Goal: Task Accomplishment & Management: Manage account settings

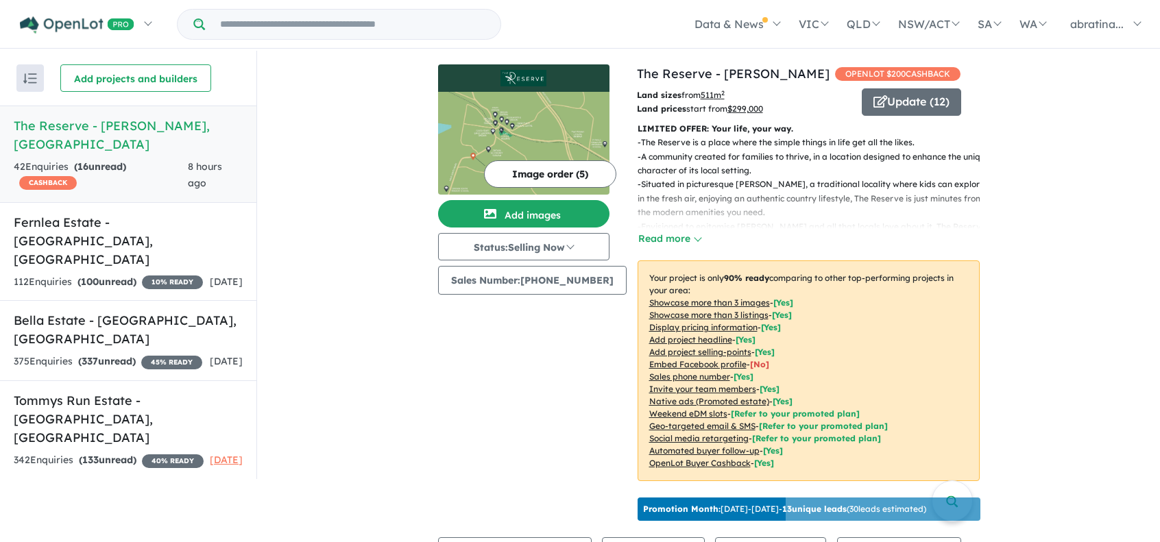
click at [174, 136] on link "The Reserve - [PERSON_NAME] 42 Enquir ies ( 16 unread) CASHBACK 8 hours ago" at bounding box center [128, 154] width 256 height 97
click at [146, 159] on div "42 Enquir ies ( 16 unread) CASHBACK" at bounding box center [101, 175] width 174 height 33
click at [149, 159] on div "42 Enquir ies ( 16 unread) CASHBACK" at bounding box center [101, 175] width 174 height 33
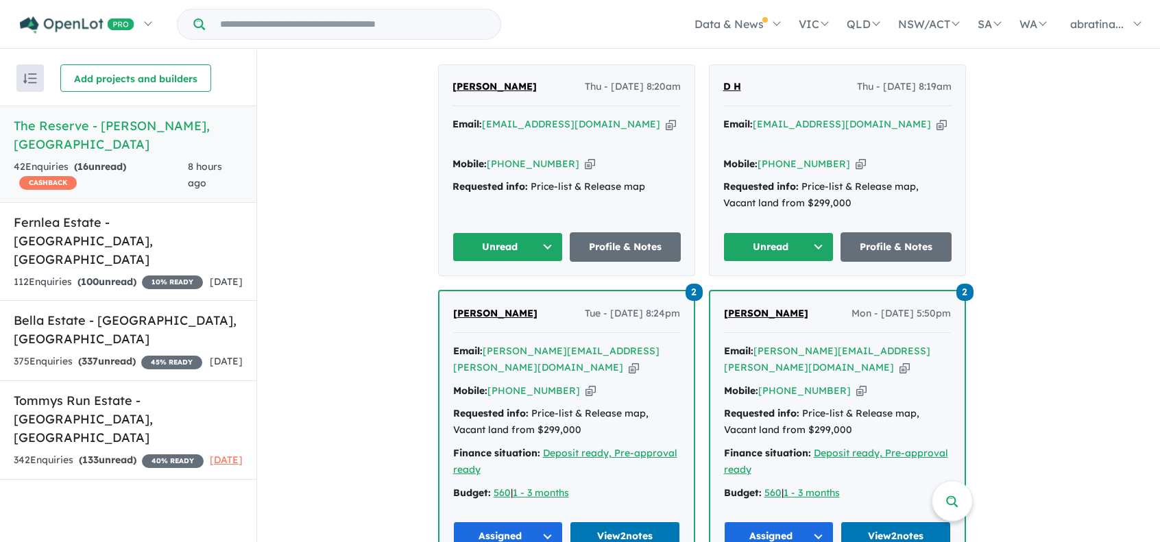
scroll to position [343, 0]
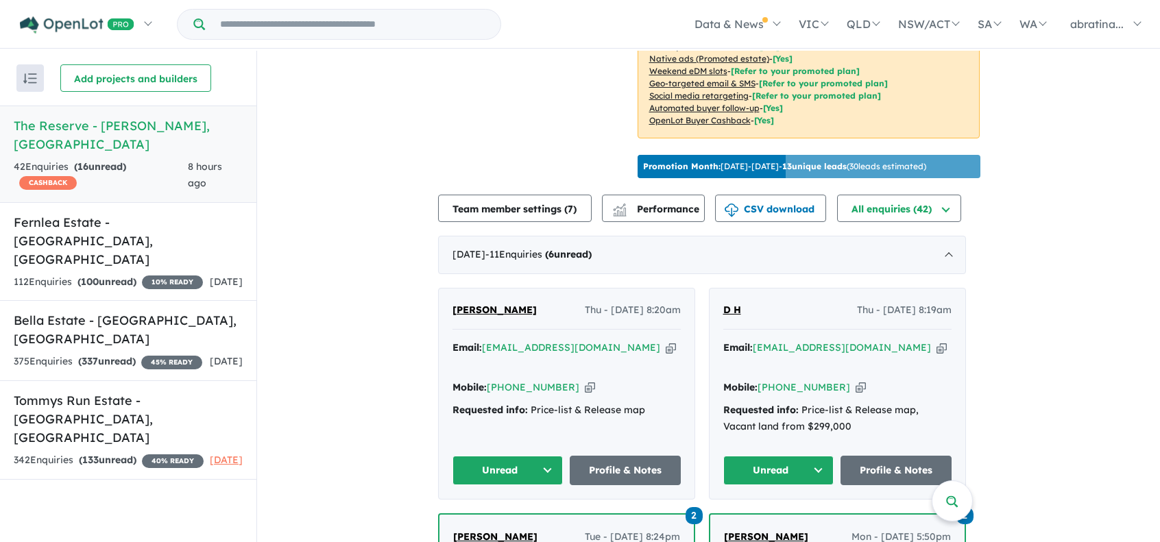
click at [937, 355] on icon "button" at bounding box center [942, 348] width 10 height 14
drag, startPoint x: 1077, startPoint y: 375, endPoint x: 1070, endPoint y: 368, distance: 9.7
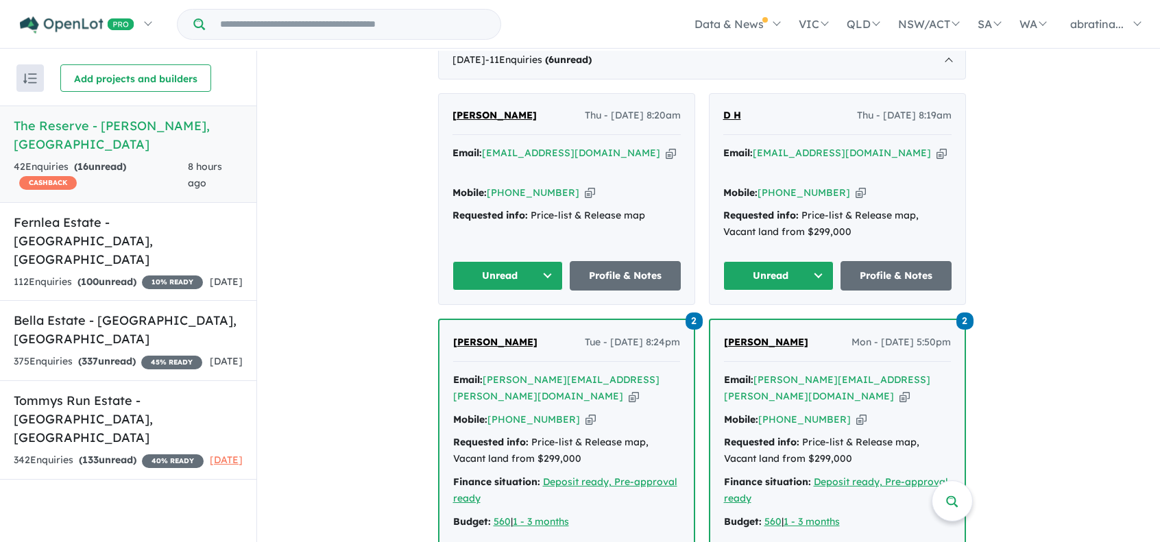
scroll to position [480, 0]
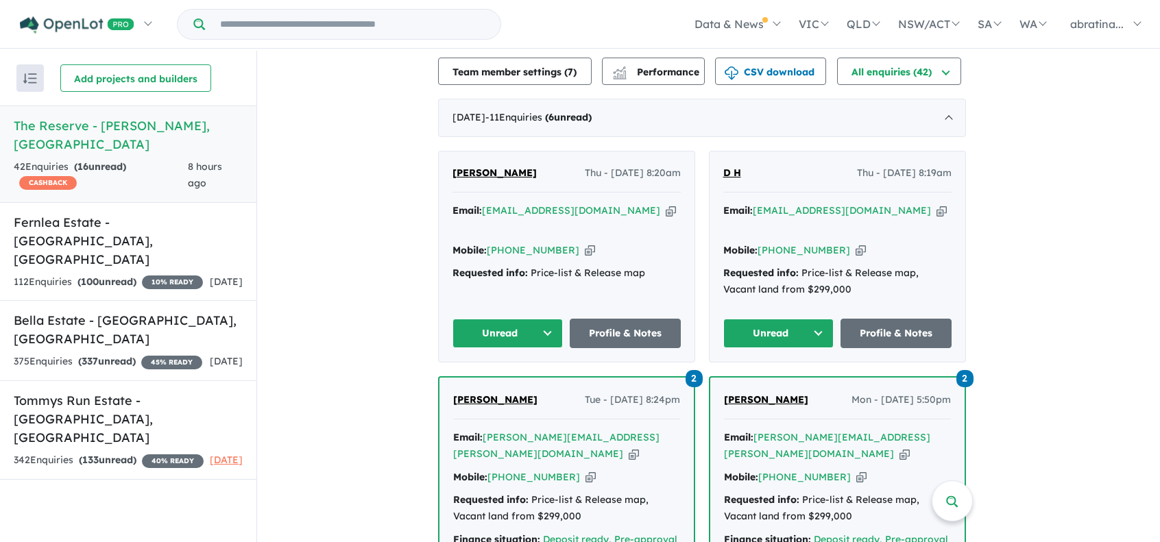
click at [826, 322] on button "Unread" at bounding box center [778, 333] width 111 height 29
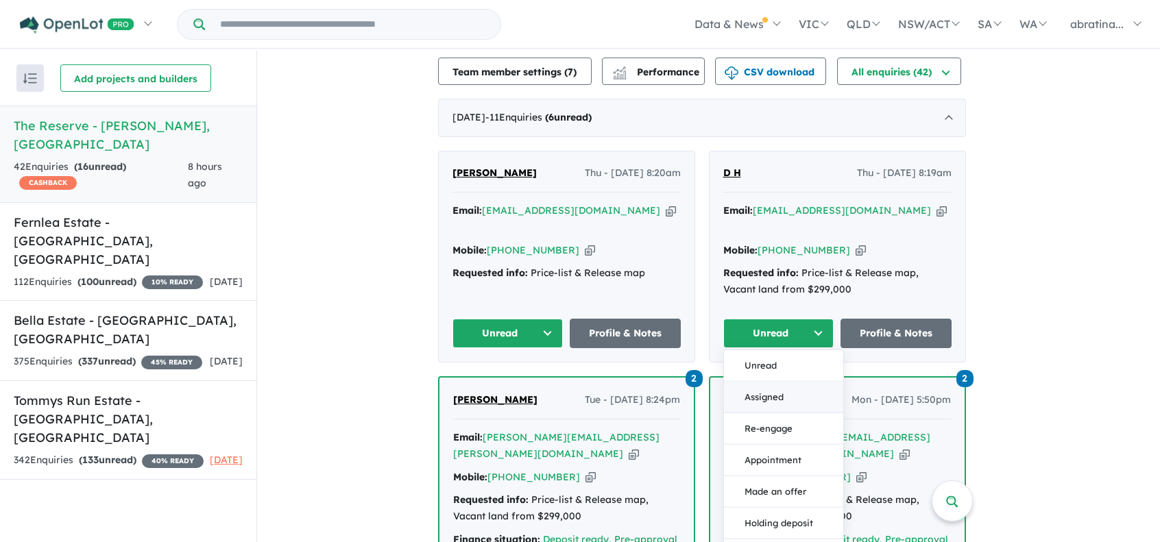
click at [799, 389] on button "Assigned" at bounding box center [783, 398] width 119 height 32
